Goal: Task Accomplishment & Management: Manage account settings

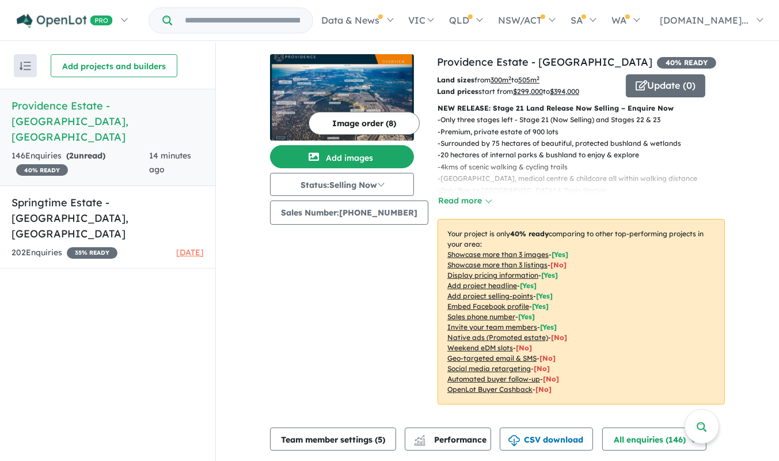
scroll to position [1, 0]
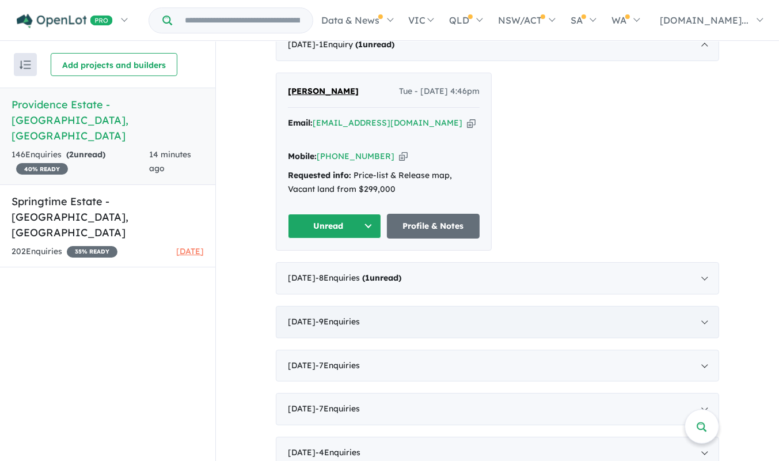
click at [638, 307] on div "[DATE] - 9 Enquir ies ( 0 unread)" at bounding box center [497, 322] width 443 height 32
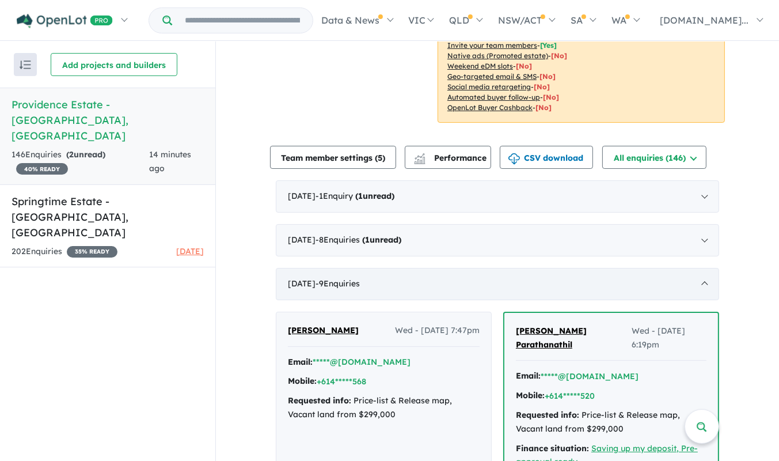
scroll to position [276, 0]
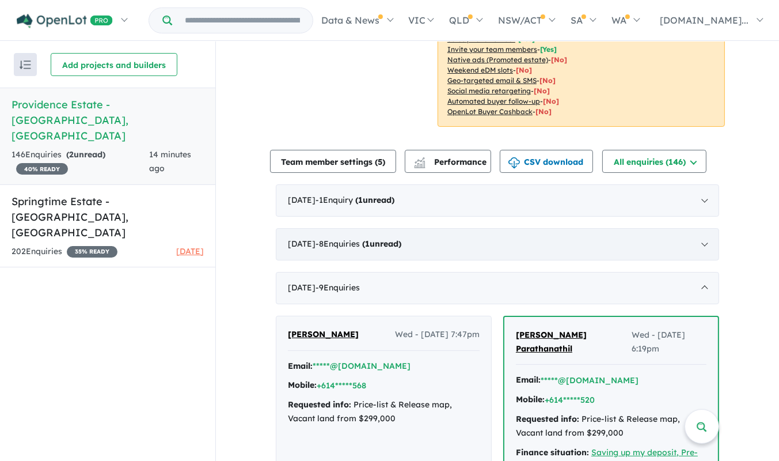
click at [522, 241] on div "August 2025 - 8 Enquir ies ( 1 unread)" at bounding box center [497, 244] width 443 height 32
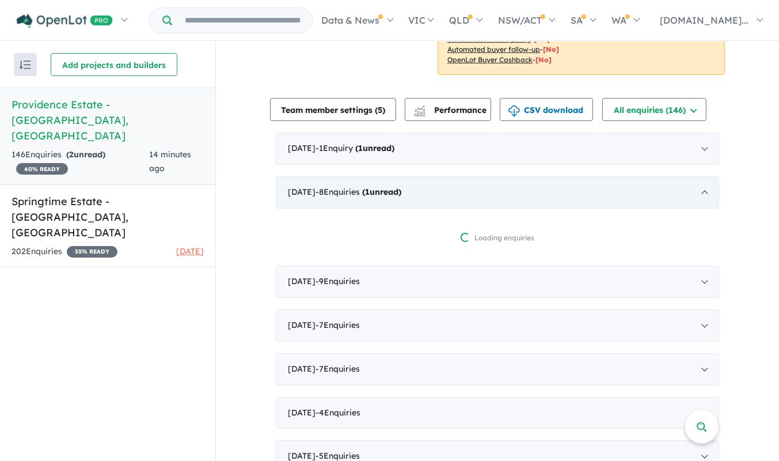
scroll to position [328, 0]
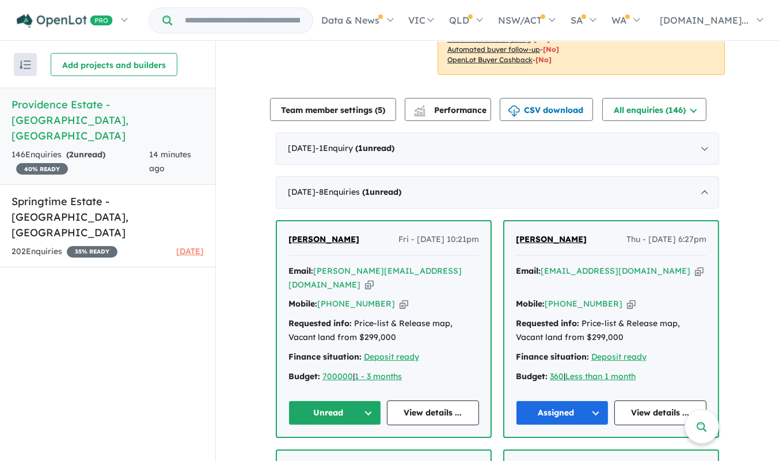
click at [375, 411] on button "Unread" at bounding box center [335, 412] width 93 height 25
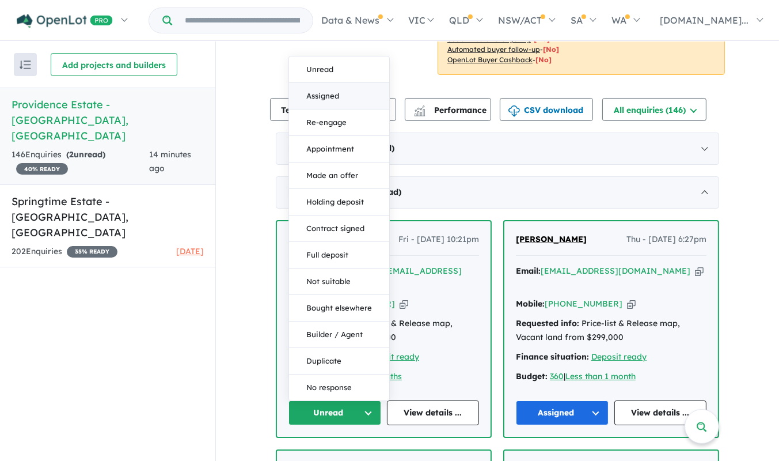
click at [343, 98] on button "Assigned" at bounding box center [339, 96] width 100 height 26
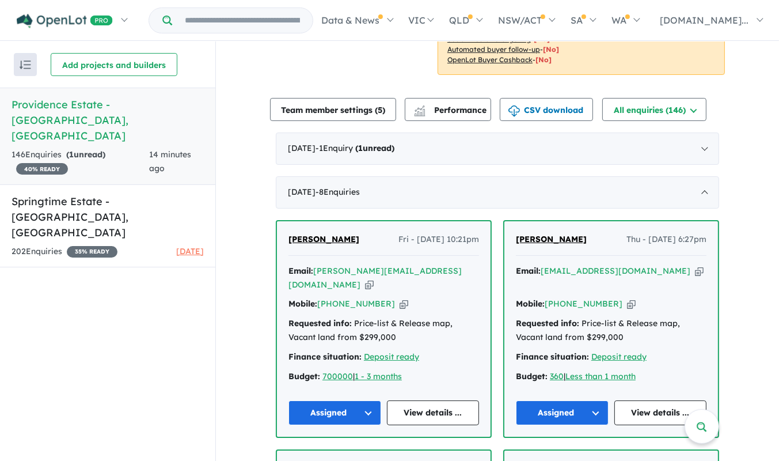
click at [460, 309] on div "Email: alpesh@propertyassociation.com.au Copied! Mobile: +61 450 804 385 Copied…" at bounding box center [384, 326] width 191 height 125
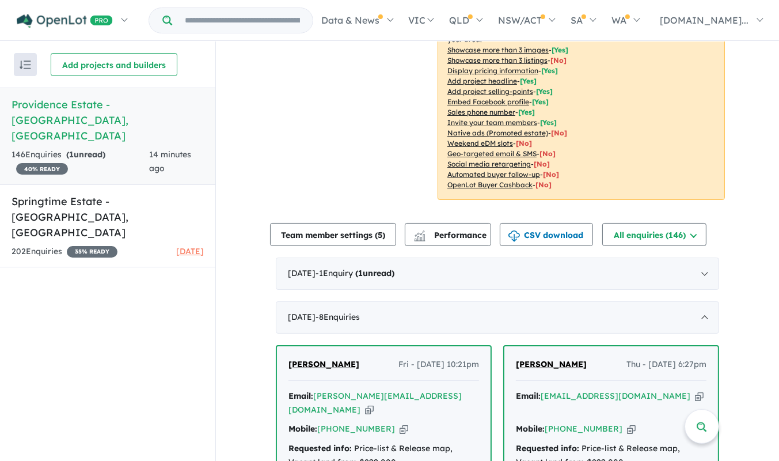
scroll to position [203, 0]
click at [481, 279] on div "September 2025 - 1 Enquir y ( 1 unread)" at bounding box center [497, 273] width 443 height 32
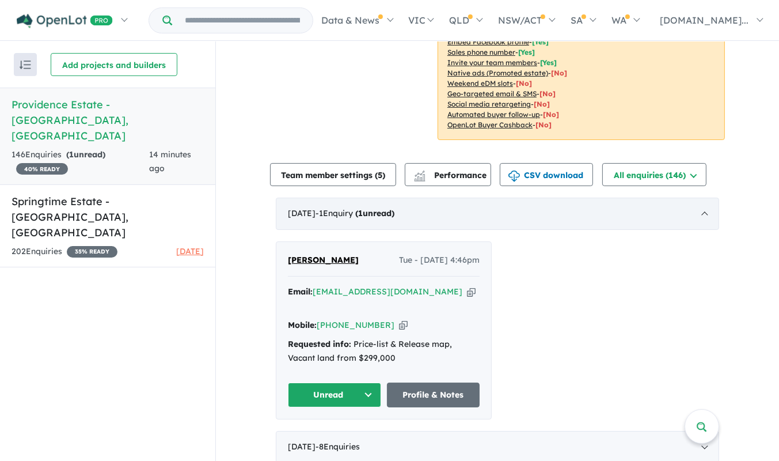
scroll to position [264, 0]
click at [438, 396] on link "Profile & Notes" at bounding box center [433, 394] width 93 height 25
drag, startPoint x: 356, startPoint y: 260, endPoint x: 264, endPoint y: 261, distance: 92.7
copy span "[PERSON_NAME]"
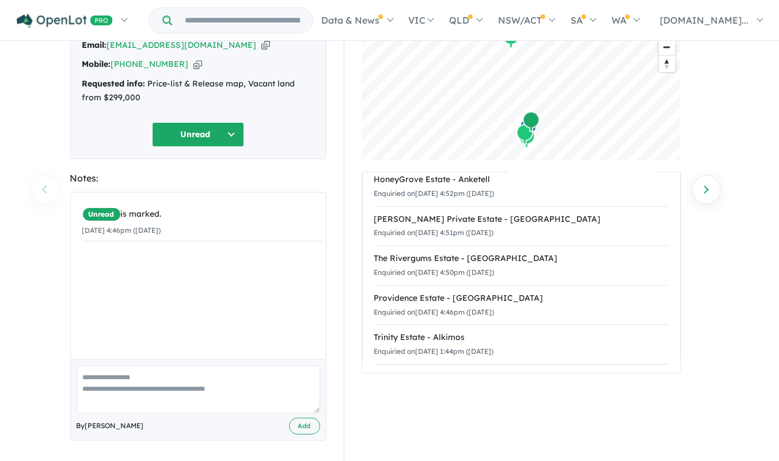
scroll to position [85, 0]
click at [229, 142] on button "Unread" at bounding box center [198, 134] width 92 height 25
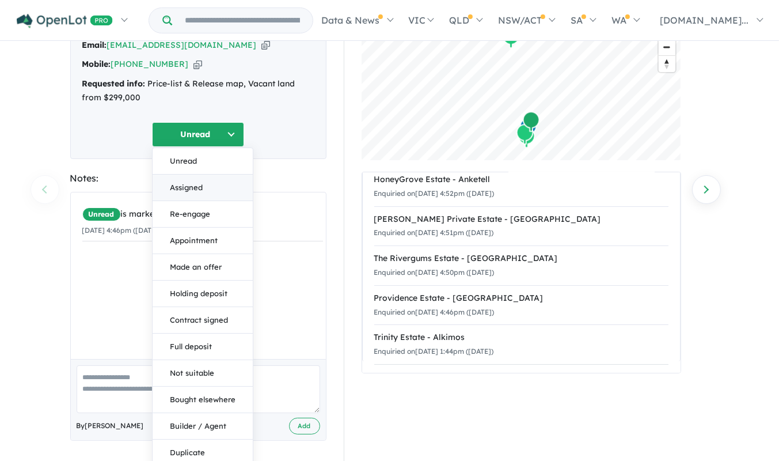
click at [215, 194] on button "Assigned" at bounding box center [203, 188] width 100 height 26
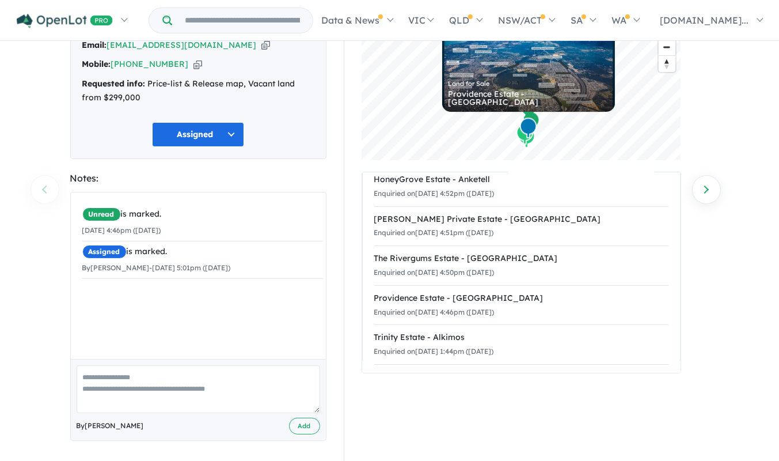
click at [264, 47] on icon "button" at bounding box center [265, 45] width 9 height 12
click at [264, 46] on icon "button" at bounding box center [265, 45] width 9 height 12
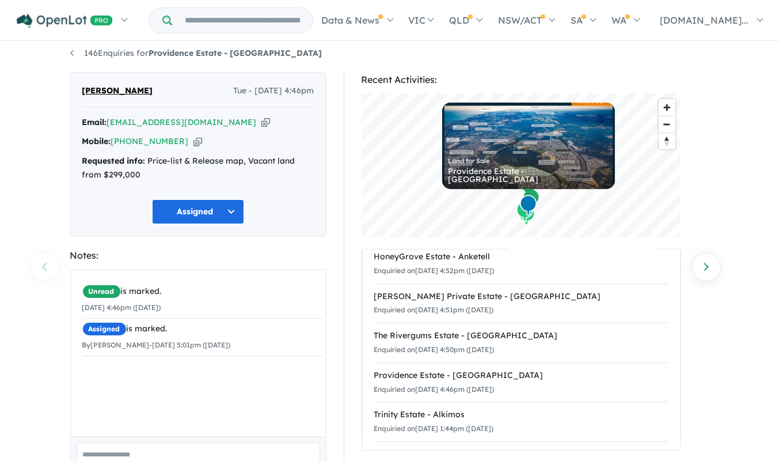
scroll to position [5, 0]
